Goal: Task Accomplishment & Management: Use online tool/utility

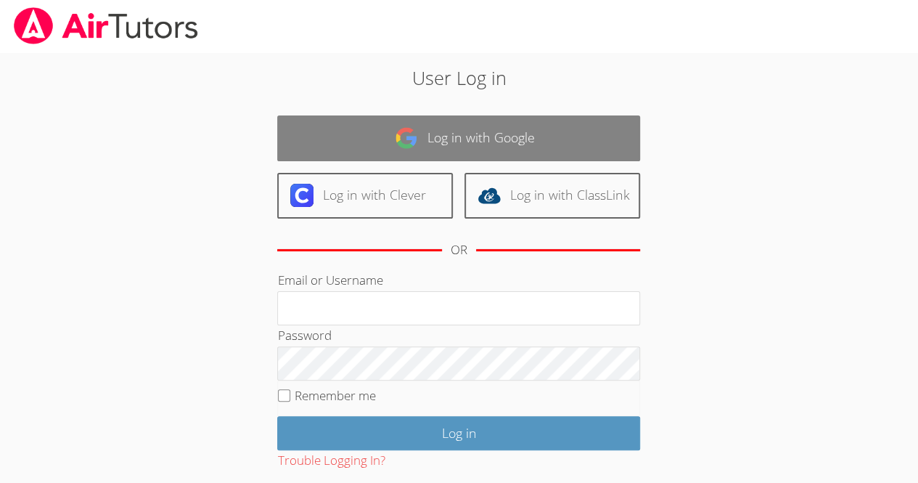
click at [496, 120] on link "Log in with Google" at bounding box center [458, 138] width 363 height 46
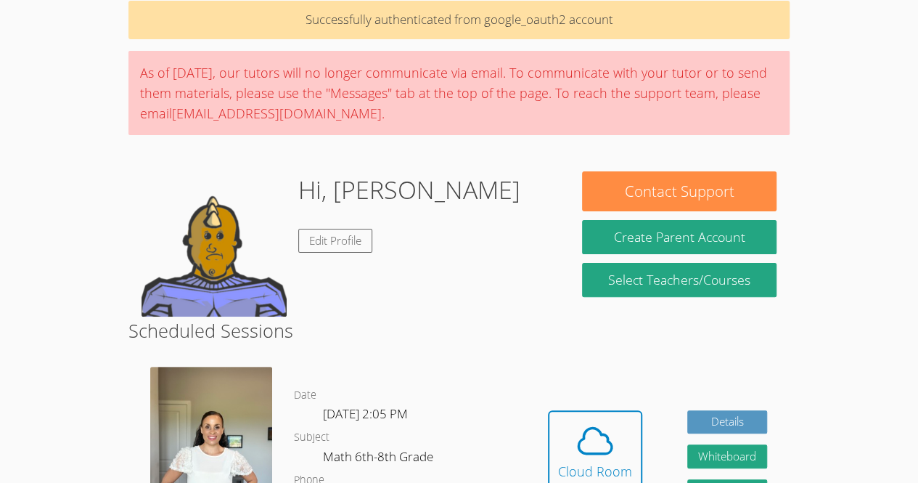
scroll to position [118, 0]
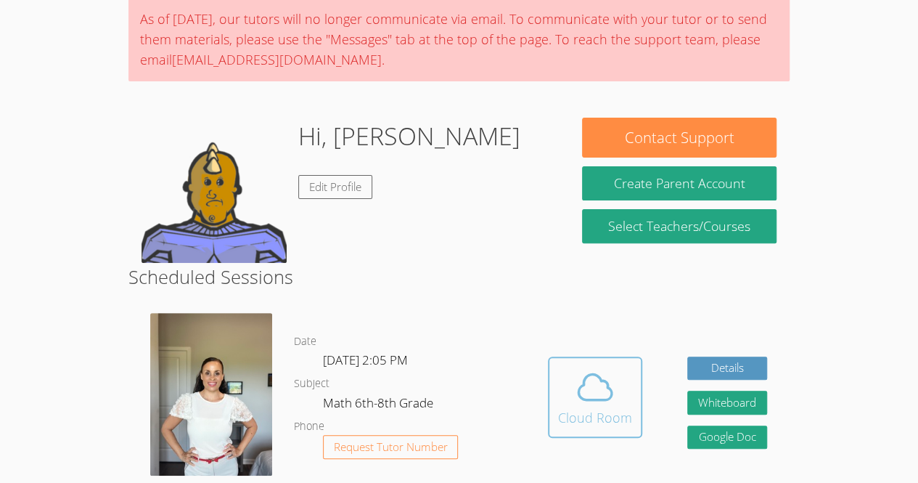
click at [611, 378] on icon at bounding box center [595, 387] width 41 height 41
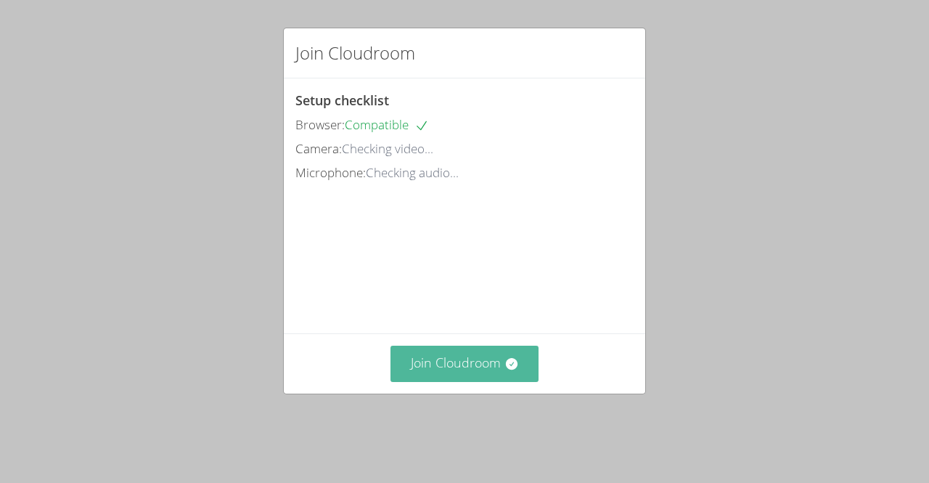
click at [466, 381] on button "Join Cloudroom" at bounding box center [464, 363] width 149 height 36
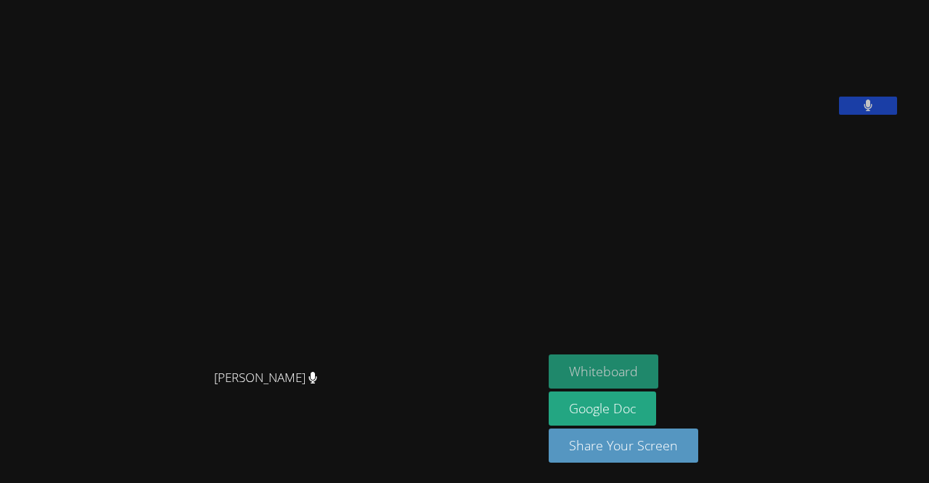
click at [602, 359] on button "Whiteboard" at bounding box center [604, 371] width 110 height 34
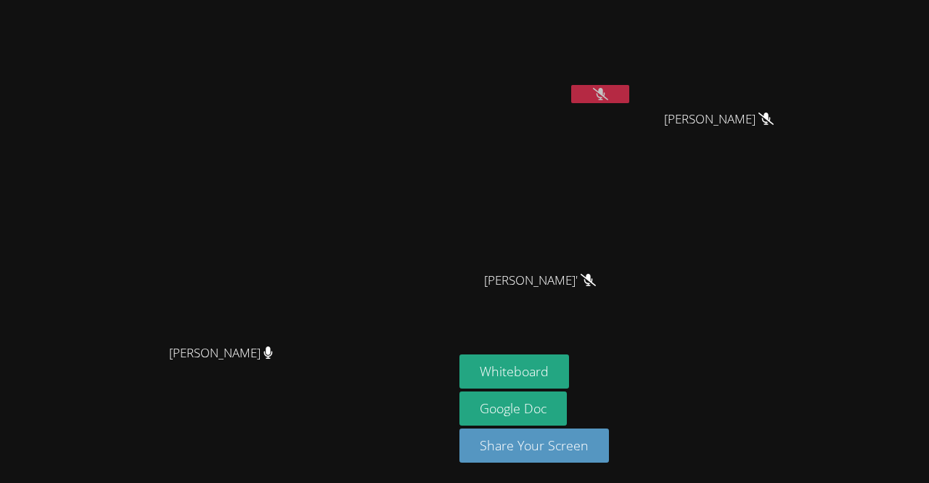
click at [774, 114] on span "[PERSON_NAME]" at bounding box center [719, 119] width 110 height 21
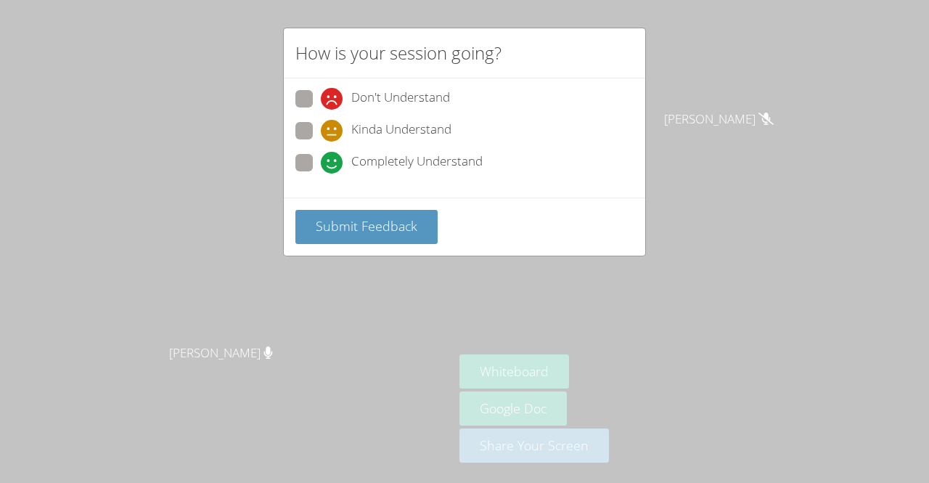
click at [321, 173] on span at bounding box center [321, 173] width 0 height 0
click at [321, 162] on input "Completely Understand" at bounding box center [327, 160] width 12 height 12
radio input "true"
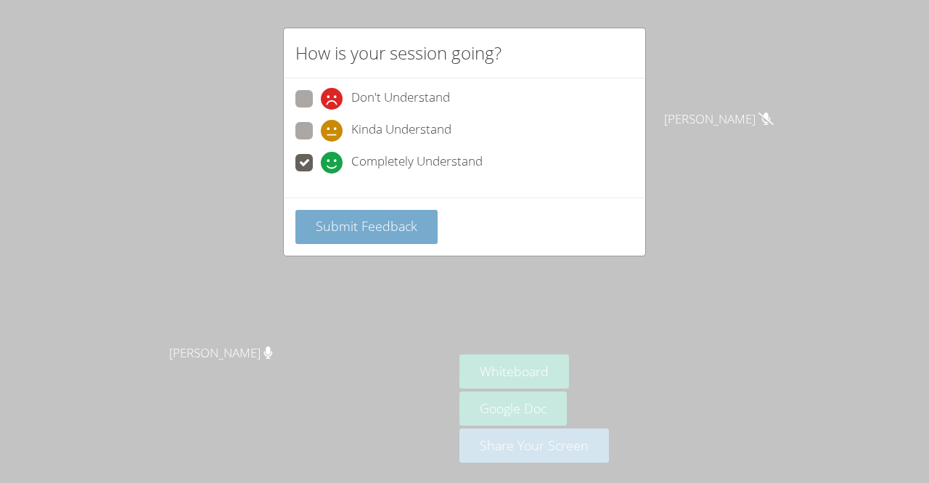
click at [337, 211] on button "Submit Feedback" at bounding box center [366, 227] width 142 height 34
